Goal: Browse casually

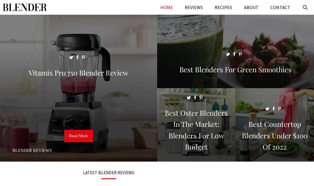
click at [172, 5] on link "HOME" at bounding box center [167, 7] width 24 height 15
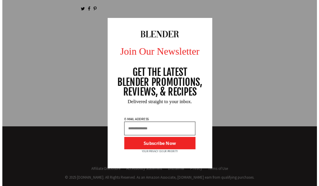
scroll to position [1159, 0]
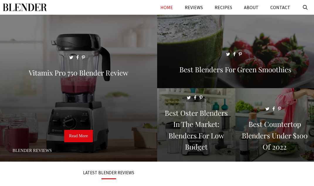
scroll to position [1073, 0]
